Goal: Transaction & Acquisition: Book appointment/travel/reservation

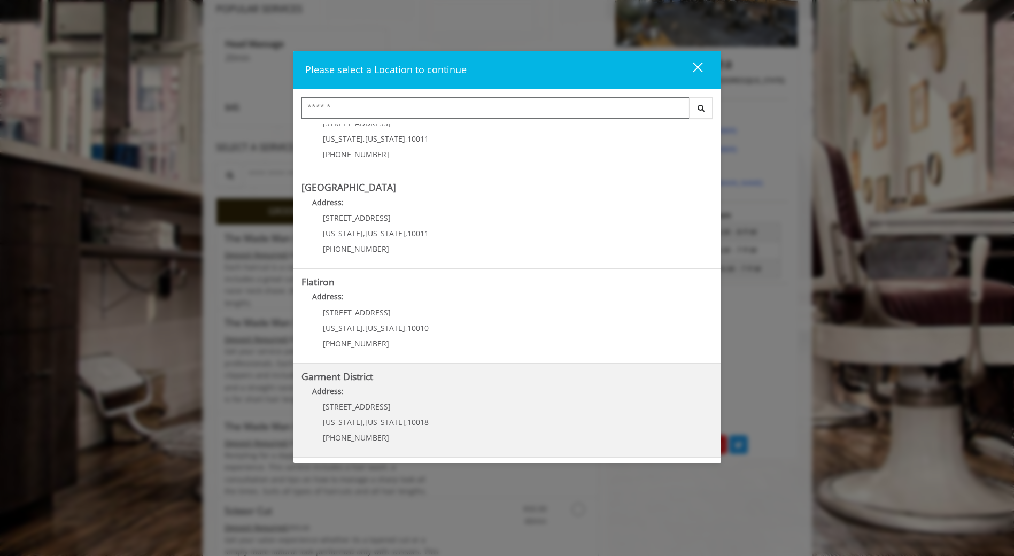
scroll to position [214, 0]
click at [372, 411] on span "1400 Broadway" at bounding box center [357, 406] width 68 height 10
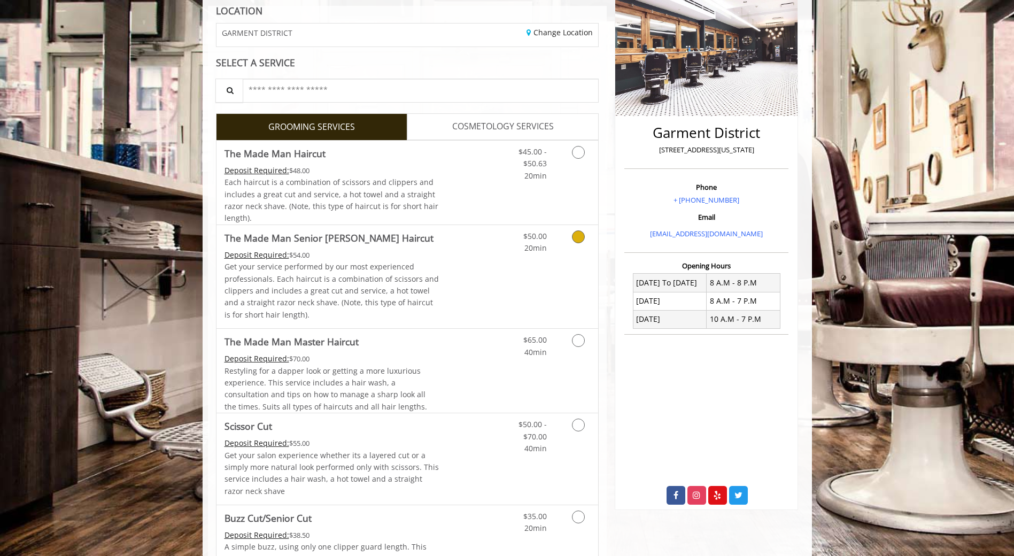
scroll to position [160, 0]
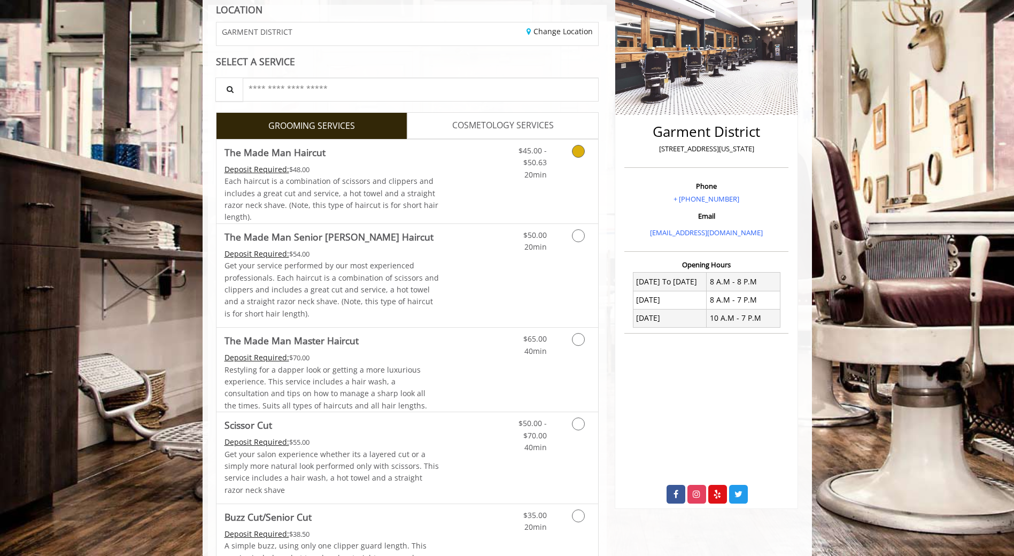
click at [460, 168] on link "Discounted Price" at bounding box center [471, 182] width 64 height 84
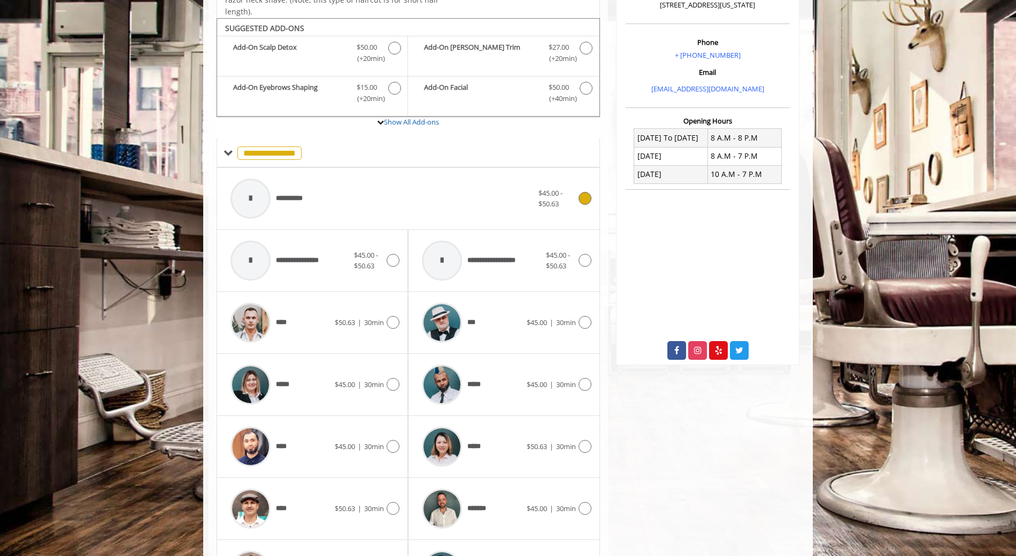
scroll to position [322, 0]
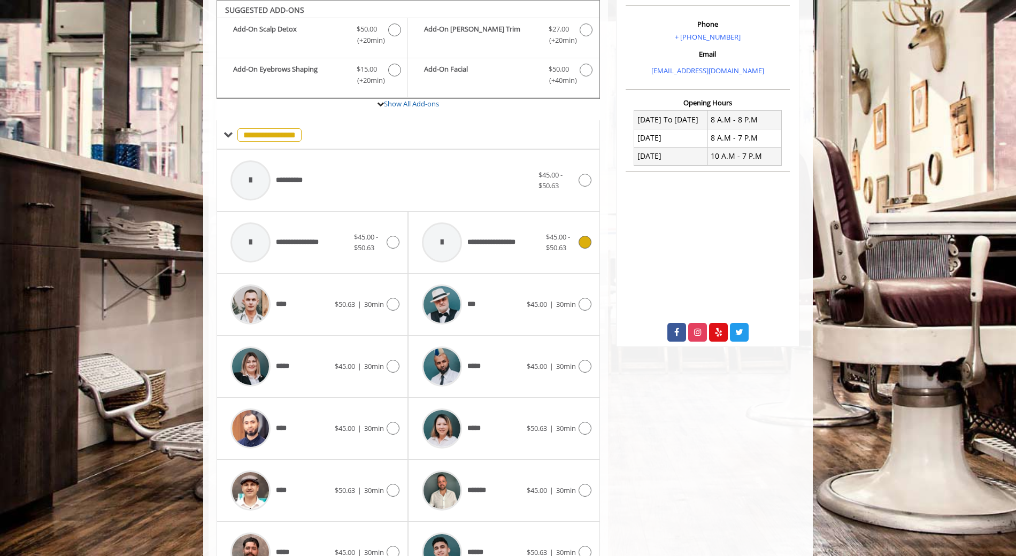
click at [485, 251] on span "**********" at bounding box center [472, 242] width 112 height 51
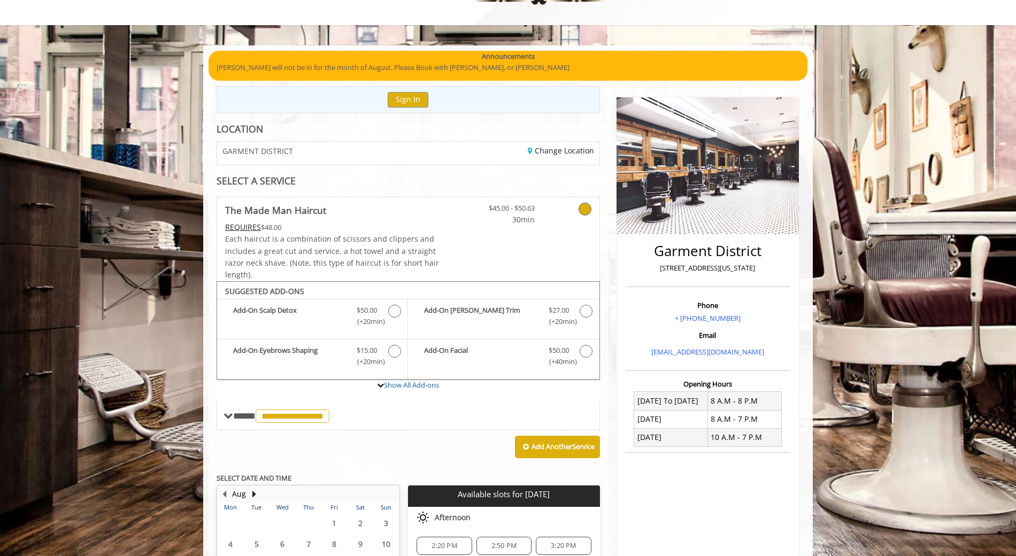
scroll to position [45, 0]
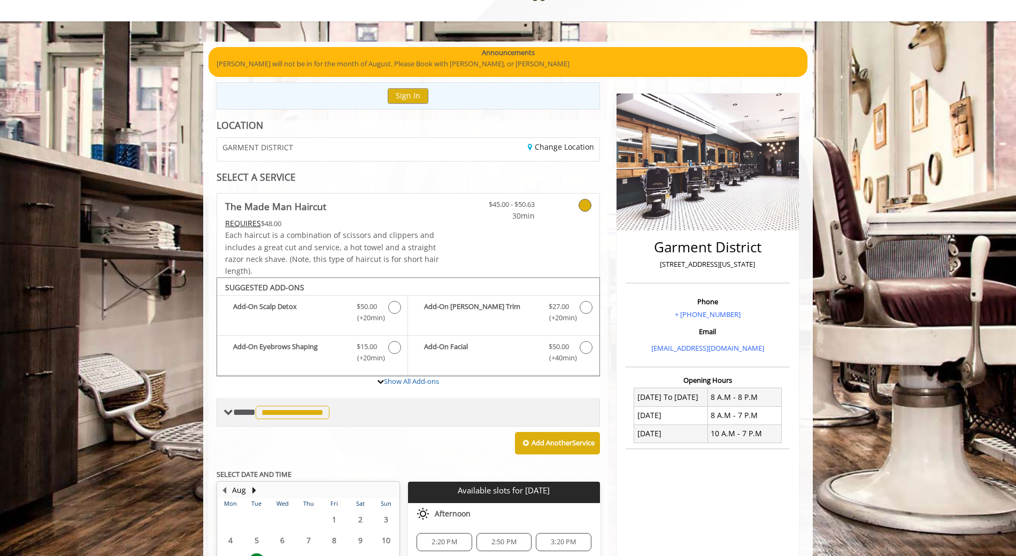
click at [225, 413] on span at bounding box center [228, 412] width 10 height 10
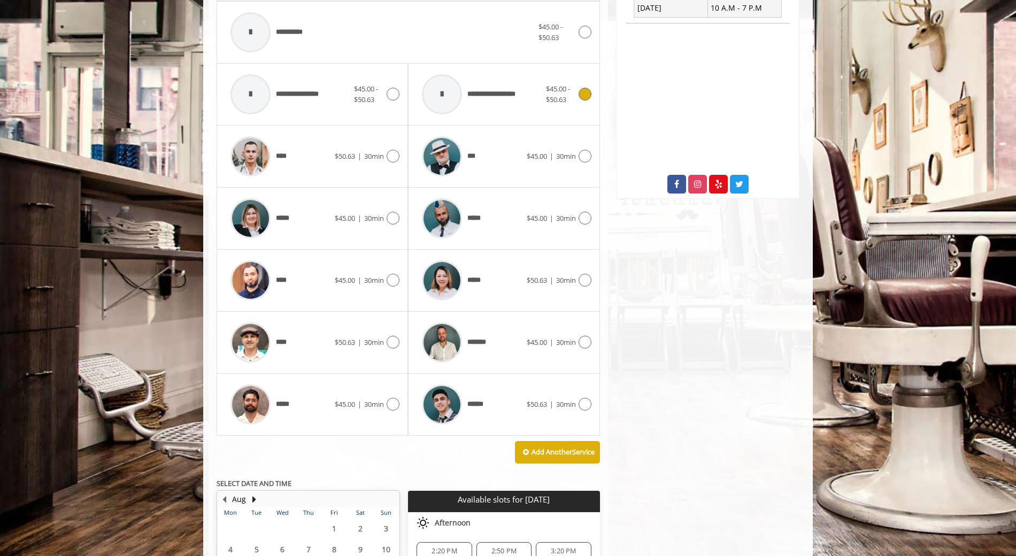
scroll to position [473, 0]
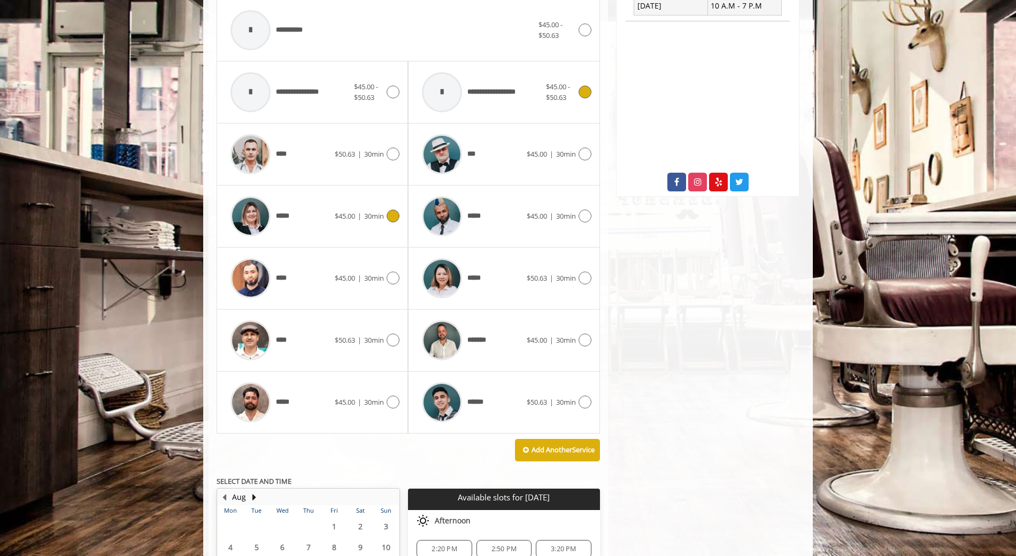
click at [347, 219] on span "$45.00" at bounding box center [345, 216] width 20 height 10
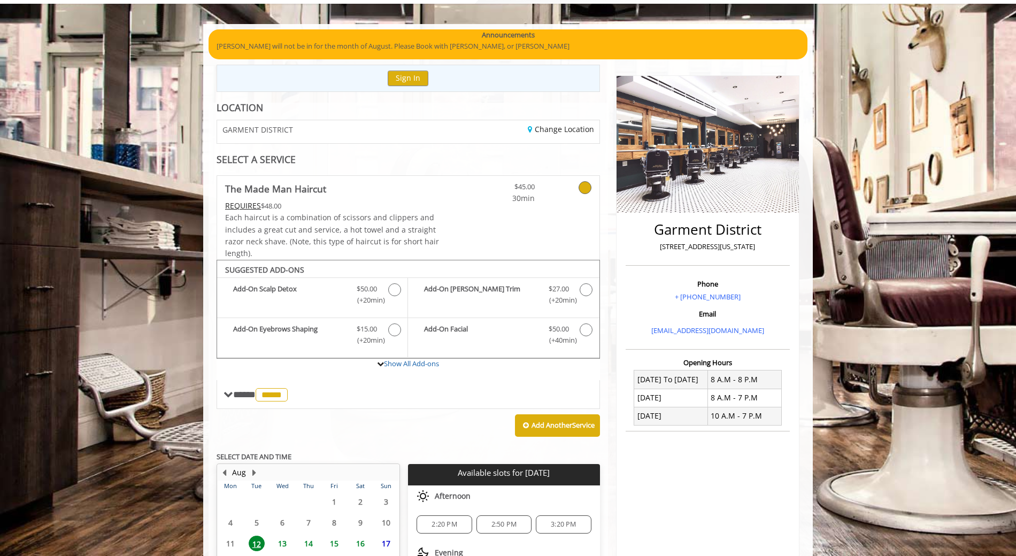
scroll to position [190, 0]
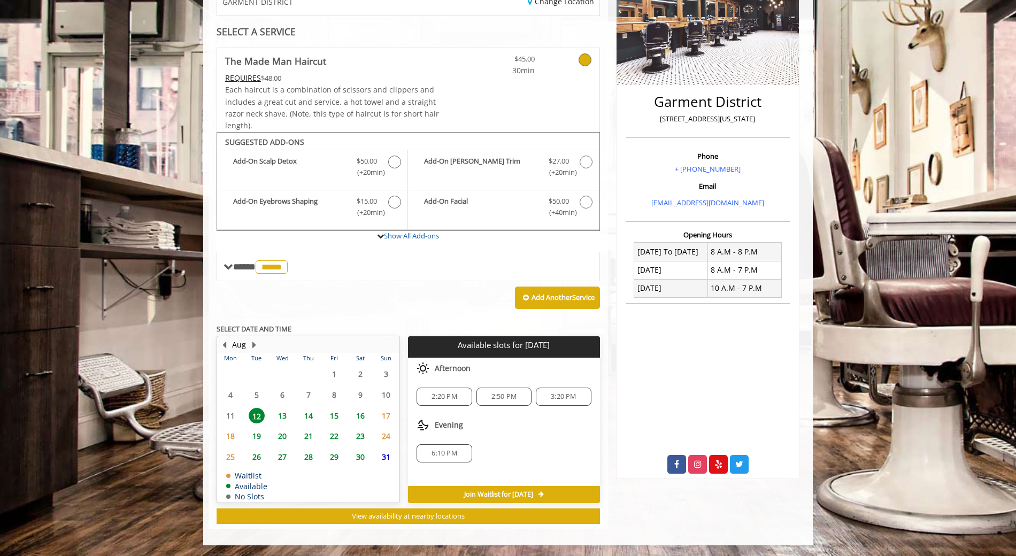
click at [453, 453] on span "6:10 PM" at bounding box center [443, 453] width 25 height 9
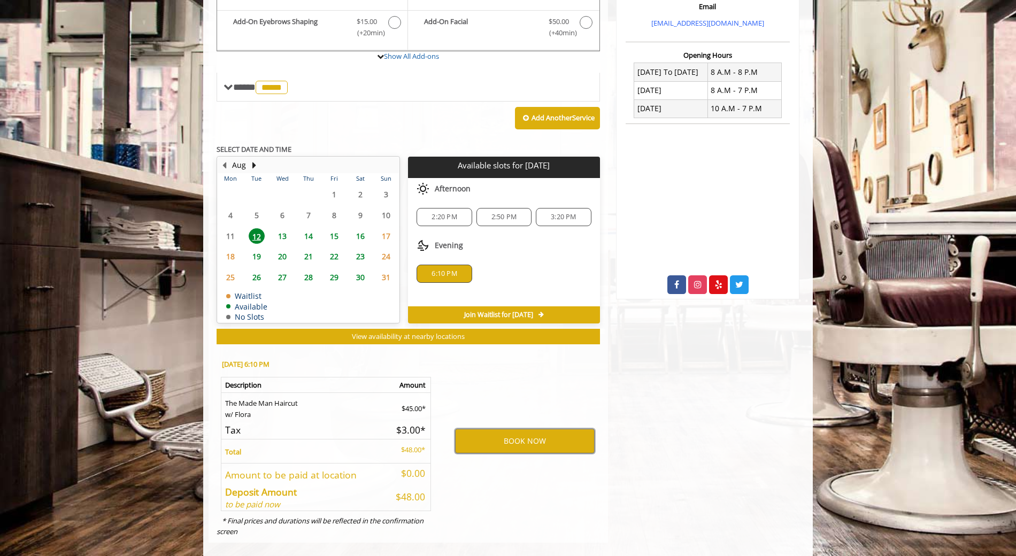
scroll to position [383, 0]
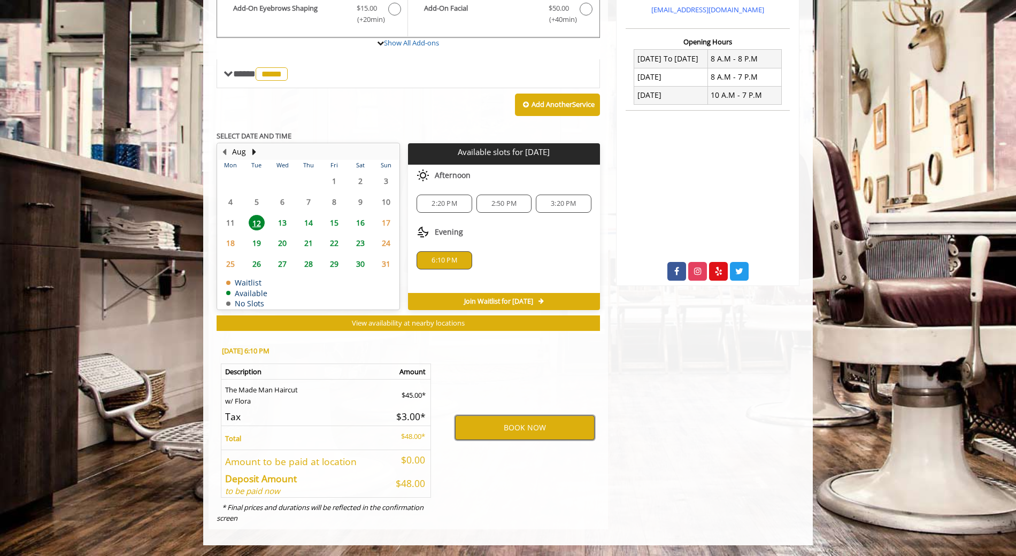
click at [505, 428] on button "BOOK NOW" at bounding box center [525, 427] width 140 height 25
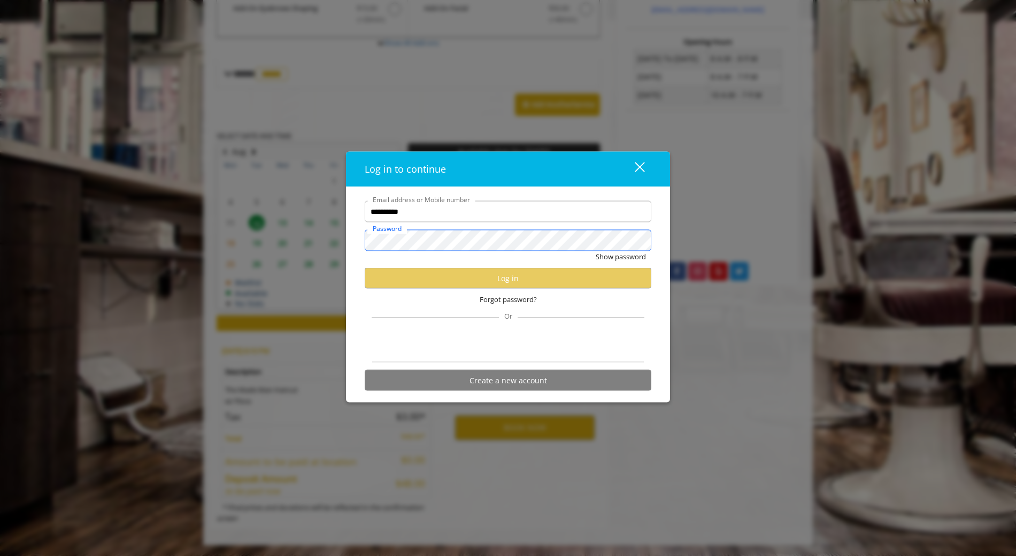
scroll to position [0, 0]
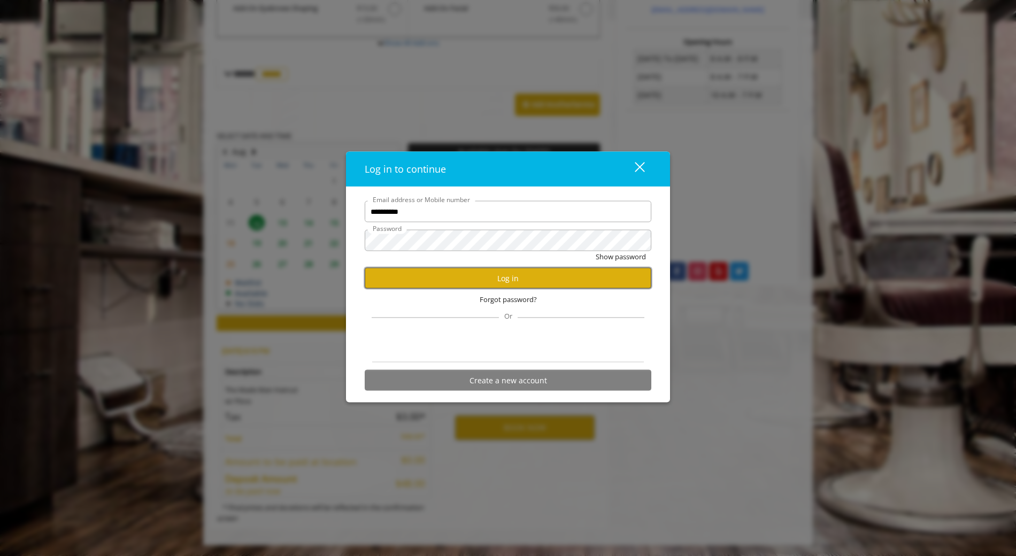
click at [508, 282] on button "Log in" at bounding box center [508, 278] width 287 height 21
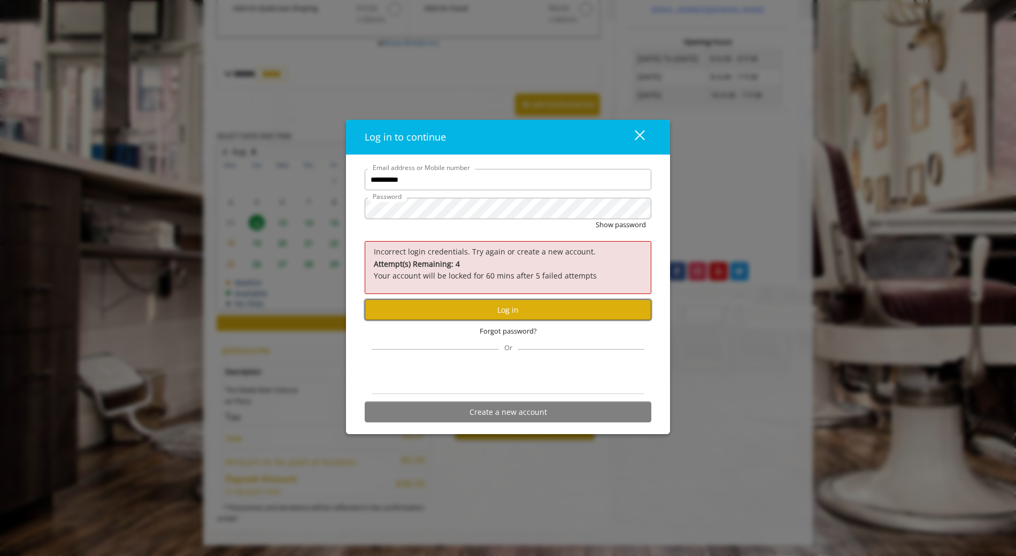
click at [498, 312] on button "Log in" at bounding box center [508, 309] width 287 height 21
click at [359, 206] on div "**********" at bounding box center [508, 298] width 303 height 259
click at [502, 310] on button "Log in" at bounding box center [508, 309] width 287 height 21
click at [371, 179] on input "**********" at bounding box center [508, 179] width 287 height 21
type input "**********"
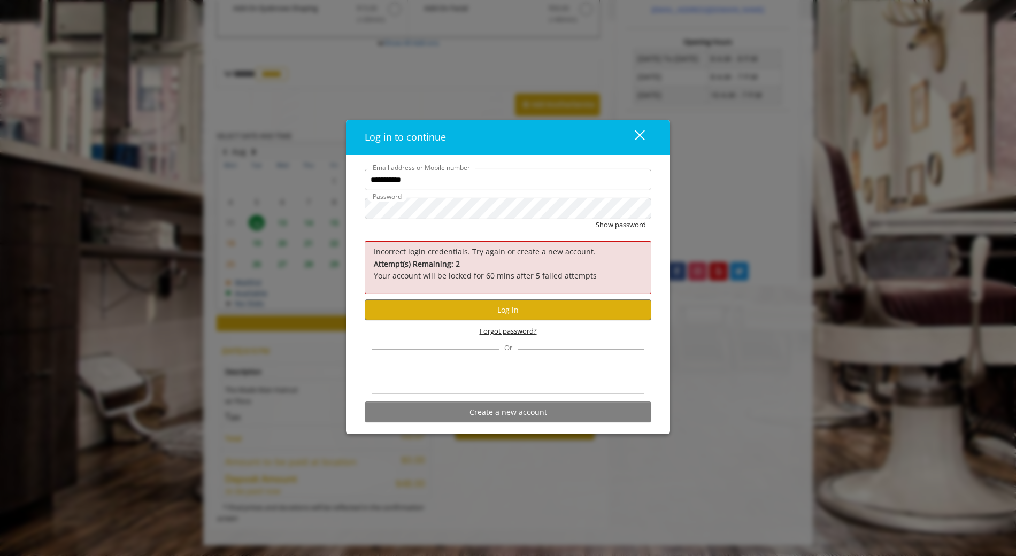
click at [511, 331] on span "Forgot password?" at bounding box center [508, 331] width 57 height 11
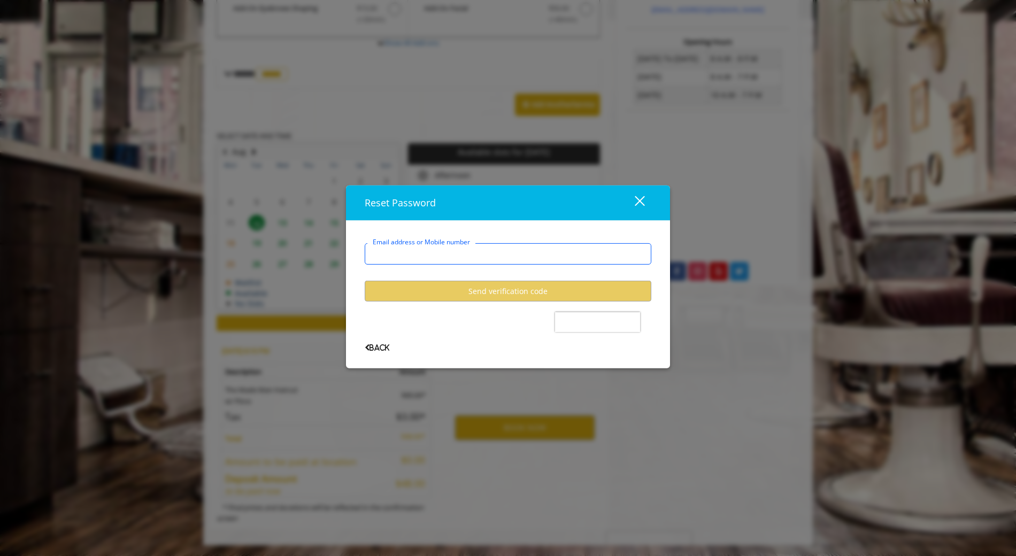
click at [437, 256] on input "Email address or Mobile number" at bounding box center [508, 253] width 287 height 21
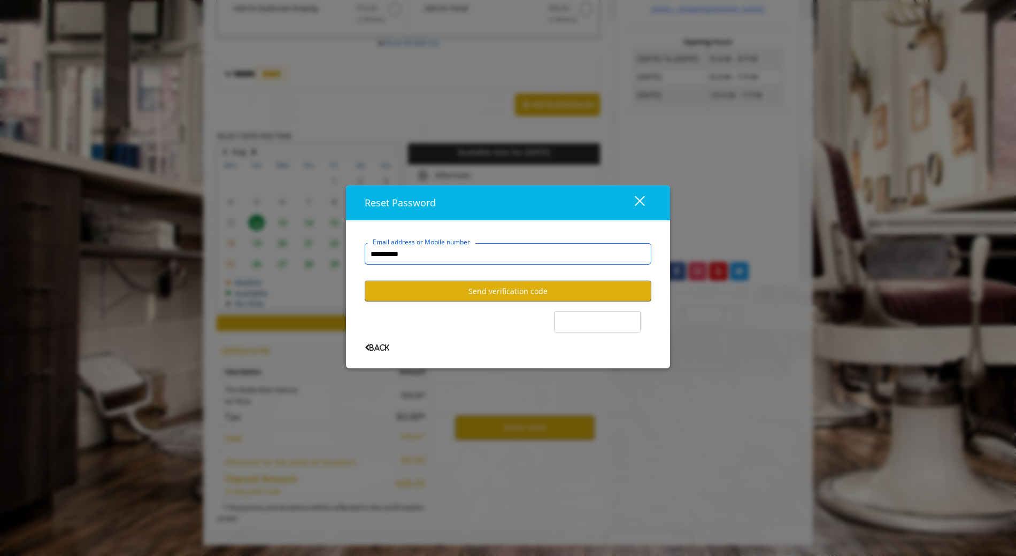
type input "**********"
click at [519, 296] on button "Send verification code" at bounding box center [508, 291] width 287 height 21
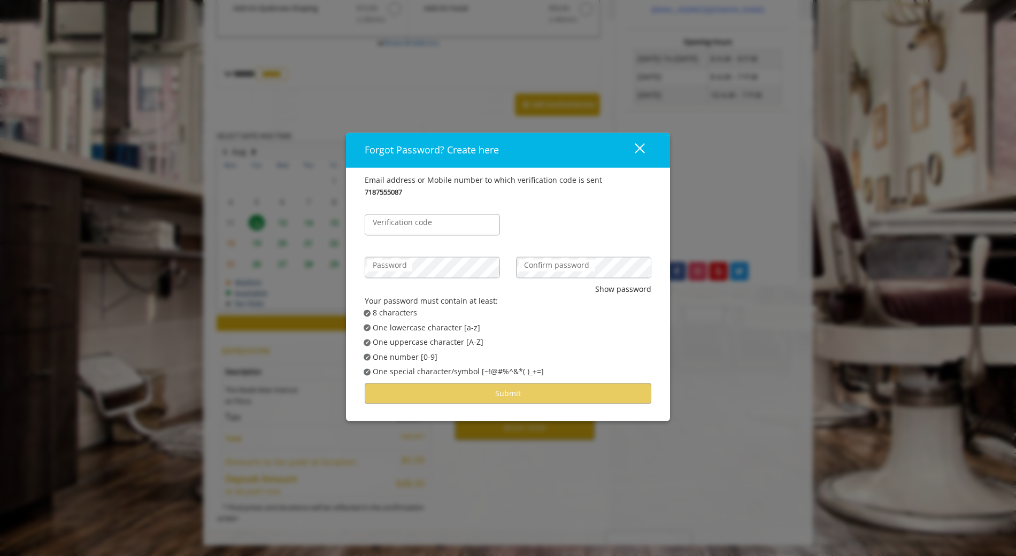
click at [430, 225] on label "Verification code" at bounding box center [402, 222] width 70 height 12
click at [430, 225] on input "Verification code" at bounding box center [432, 224] width 135 height 21
type input "******"
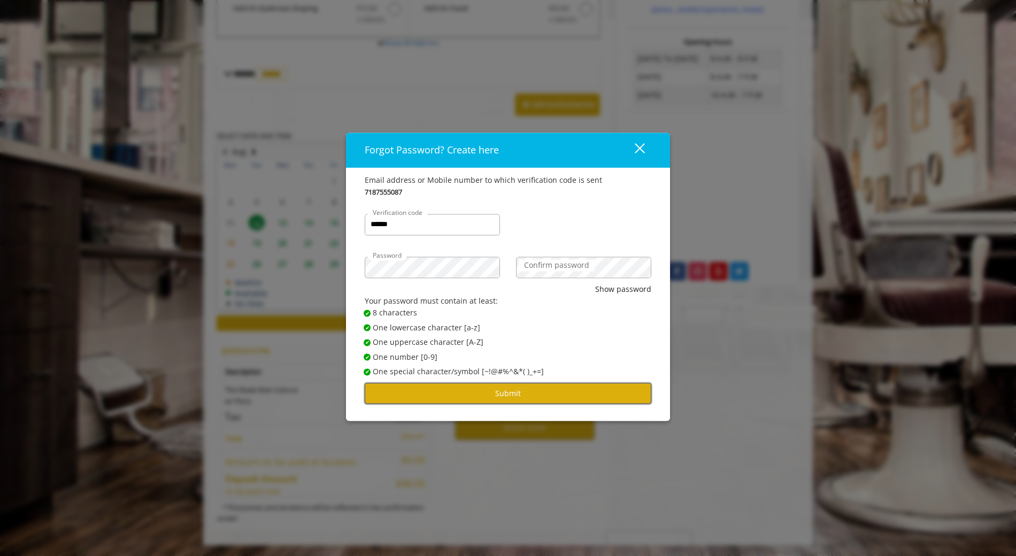
click at [505, 389] on button "Submit" at bounding box center [508, 393] width 287 height 21
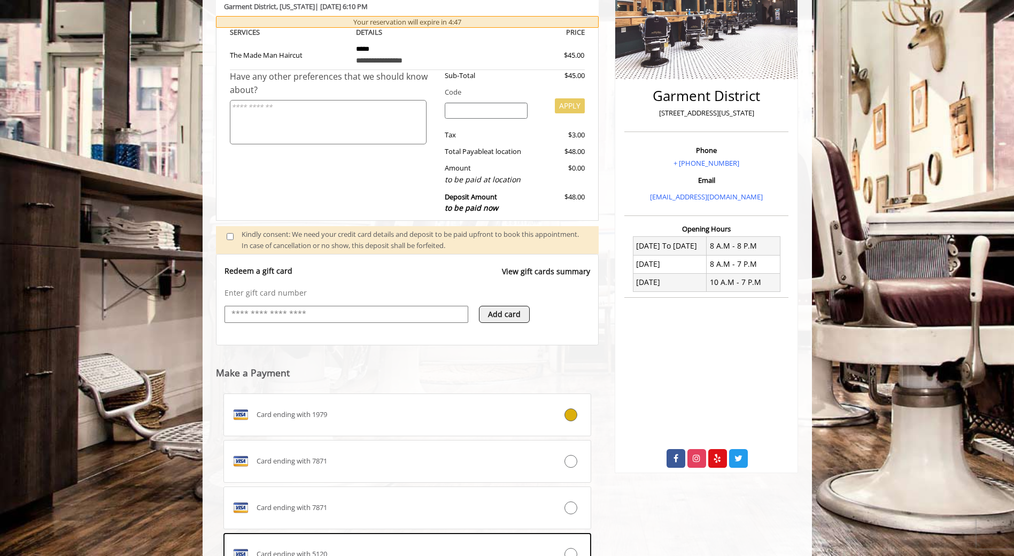
scroll to position [351, 0]
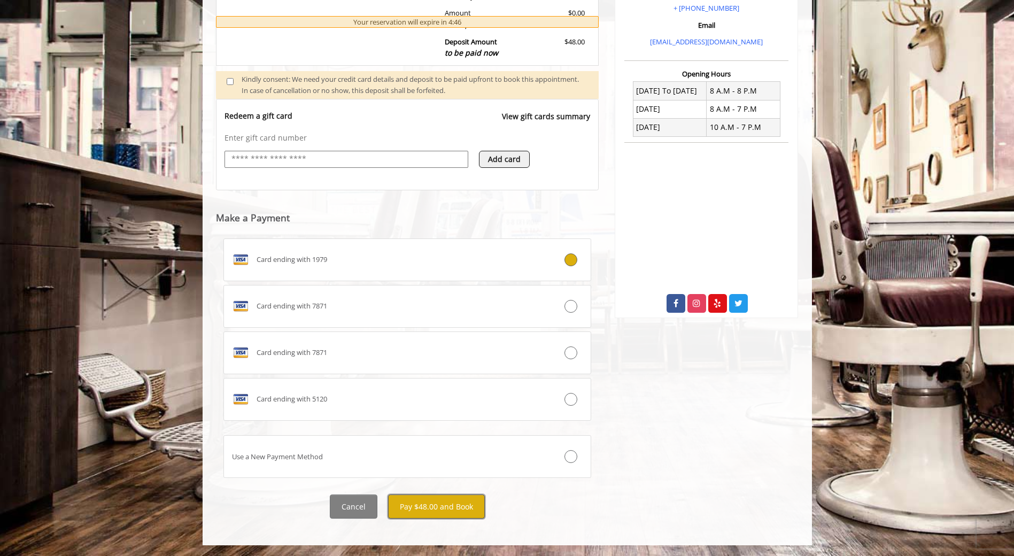
click at [429, 513] on button "Pay $48.00 and Book" at bounding box center [436, 506] width 97 height 24
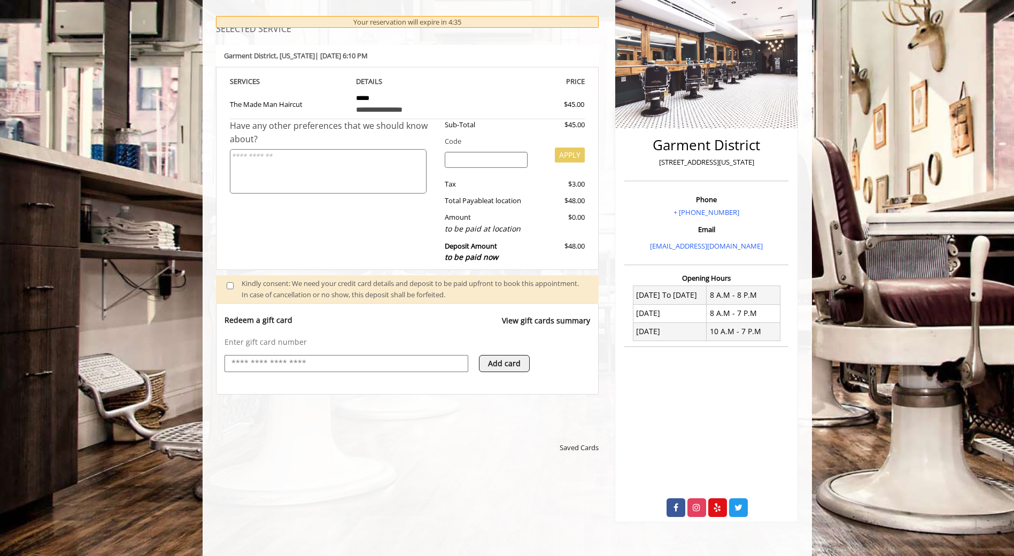
scroll to position [160, 0]
